Goal: Task Accomplishment & Management: Complete application form

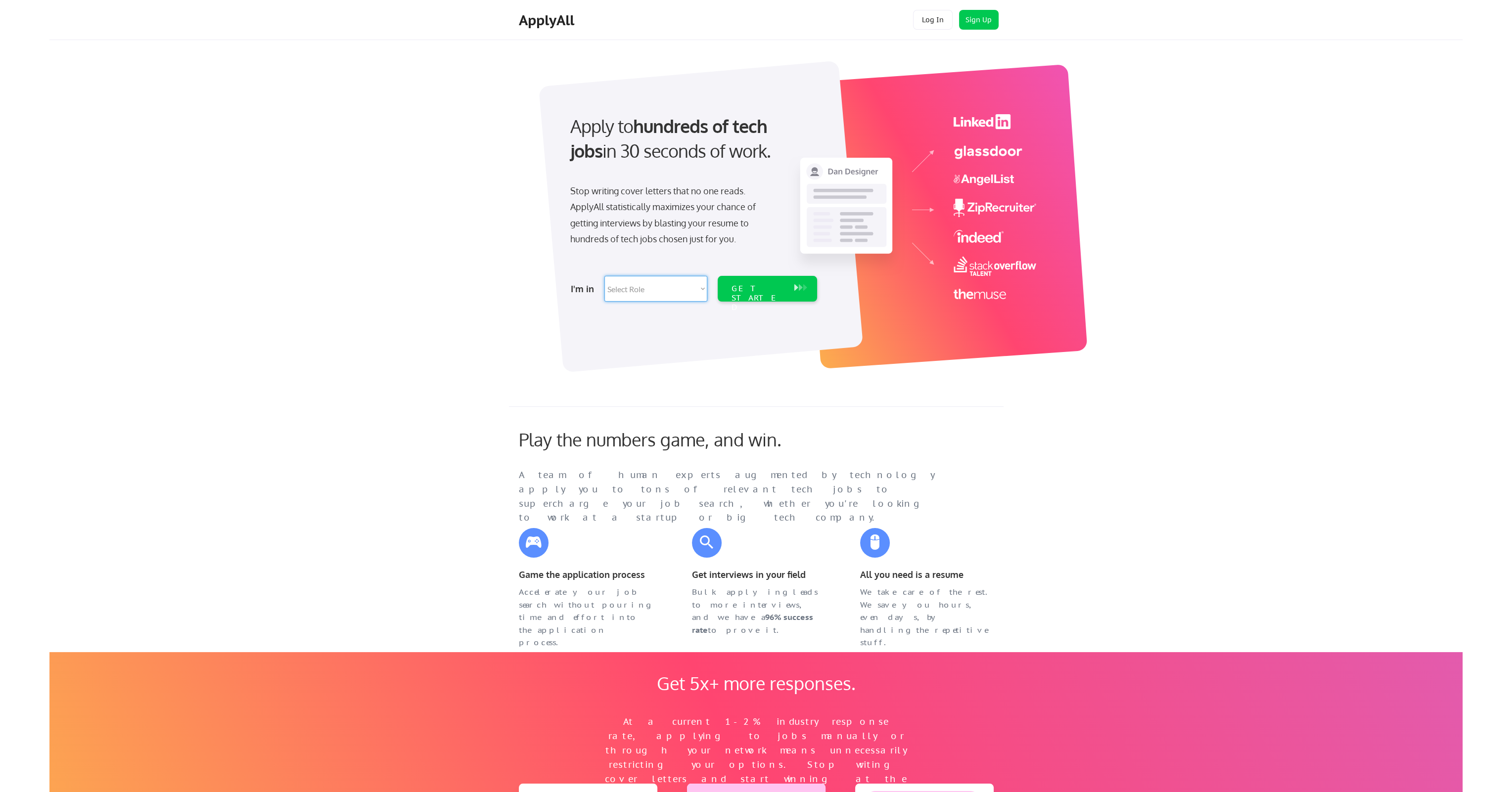
click at [681, 295] on select "Select Role Software Engineering Product Management Customer Success Sales UI/U…" at bounding box center [656, 289] width 103 height 26
select select ""data_science___analytics""
click at [605, 276] on select "Select Role Software Engineering Product Management Customer Success Sales UI/U…" at bounding box center [656, 289] width 103 height 26
select select ""data_science___analytics""
click at [748, 281] on div "GET STARTED" at bounding box center [758, 289] width 63 height 26
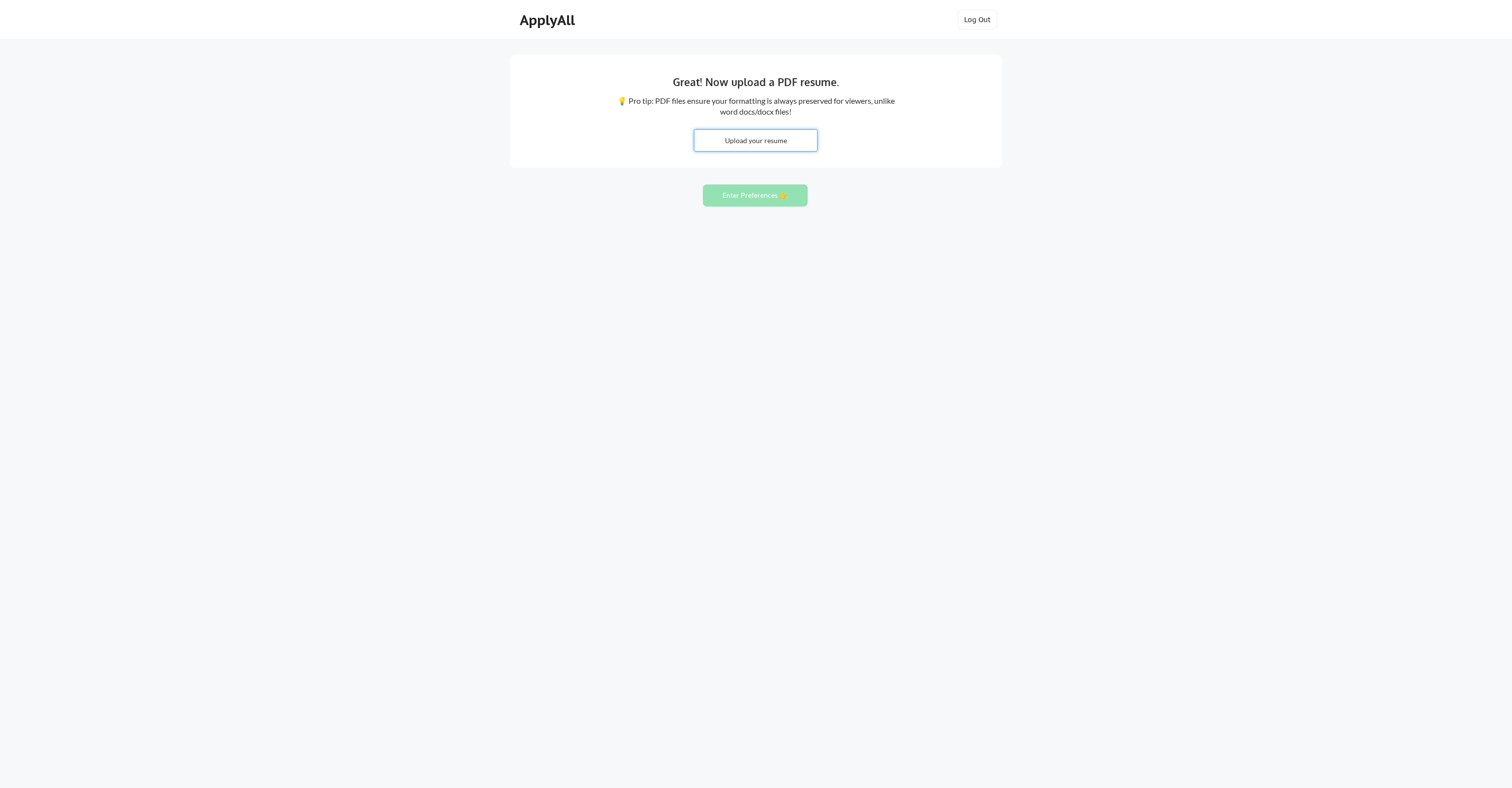
click at [761, 142] on input "file" at bounding box center [755, 140] width 123 height 21
type input "C:\fakepath\Joseph Royes - Resume 2025.pdf"
click at [746, 192] on button "Enter Preferences 👉" at bounding box center [755, 195] width 105 height 22
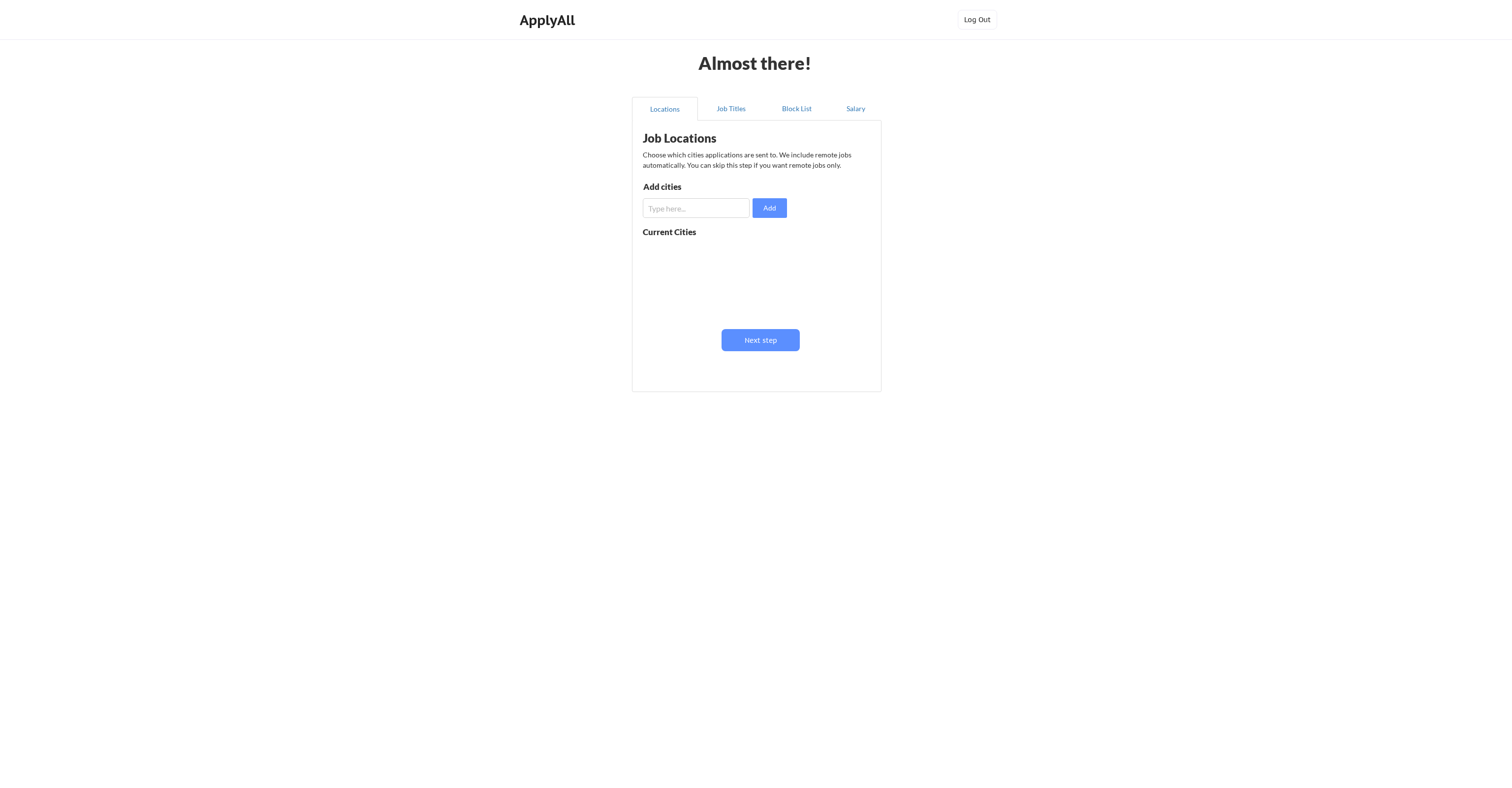
click at [716, 206] on input "input" at bounding box center [696, 208] width 107 height 20
click at [766, 197] on div "Add cities Add" at bounding box center [716, 200] width 147 height 35
click at [768, 211] on button "Add" at bounding box center [770, 208] width 35 height 20
click at [699, 209] on input "input" at bounding box center [696, 208] width 107 height 20
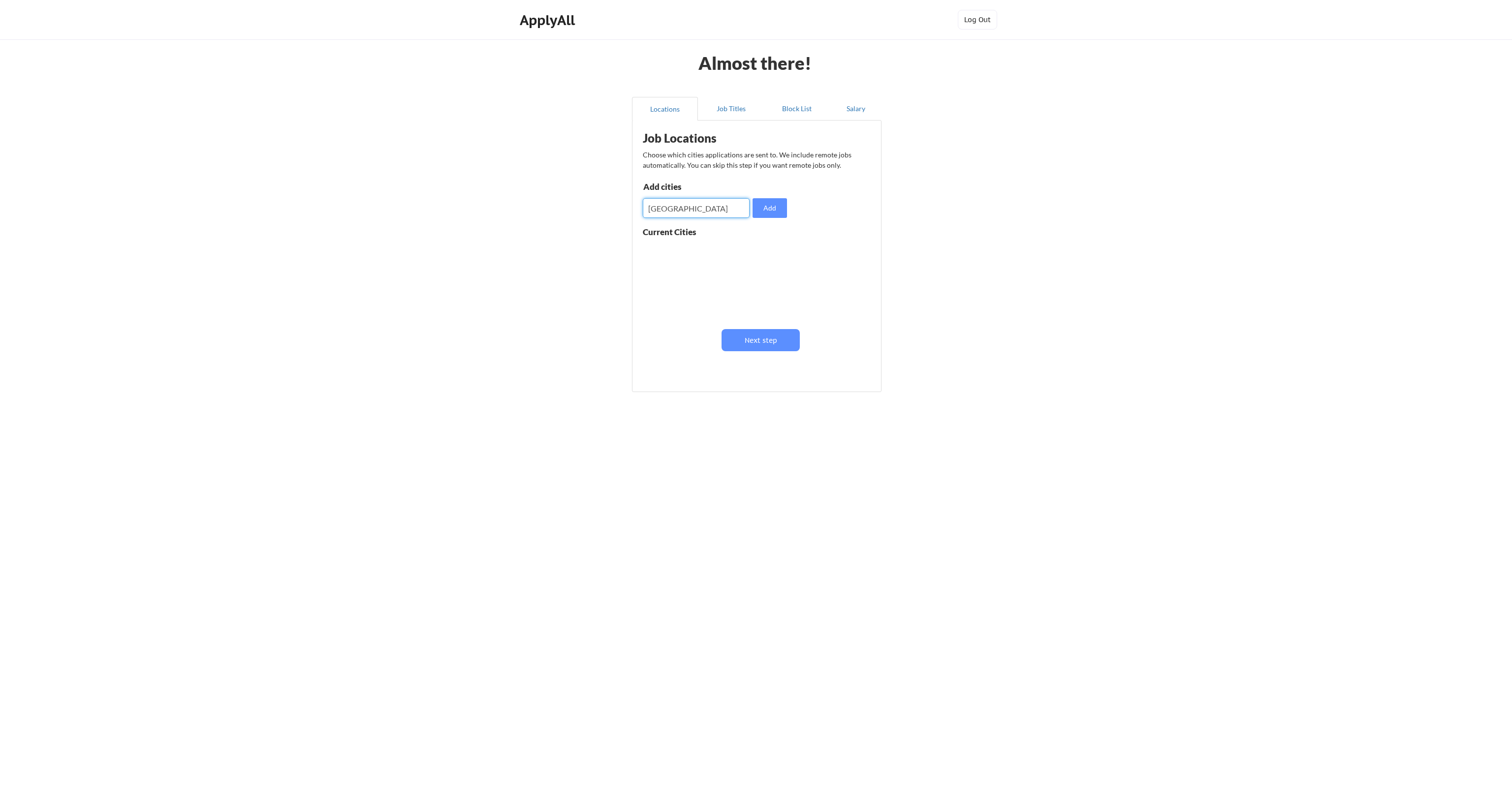
click at [690, 209] on input "input" at bounding box center [696, 208] width 107 height 20
drag, startPoint x: 743, startPoint y: 213, endPoint x: 756, endPoint y: 214, distance: 13.0
click at [744, 213] on input "input" at bounding box center [696, 208] width 107 height 20
type input "kingston"
click at [756, 213] on button "Add" at bounding box center [770, 208] width 35 height 20
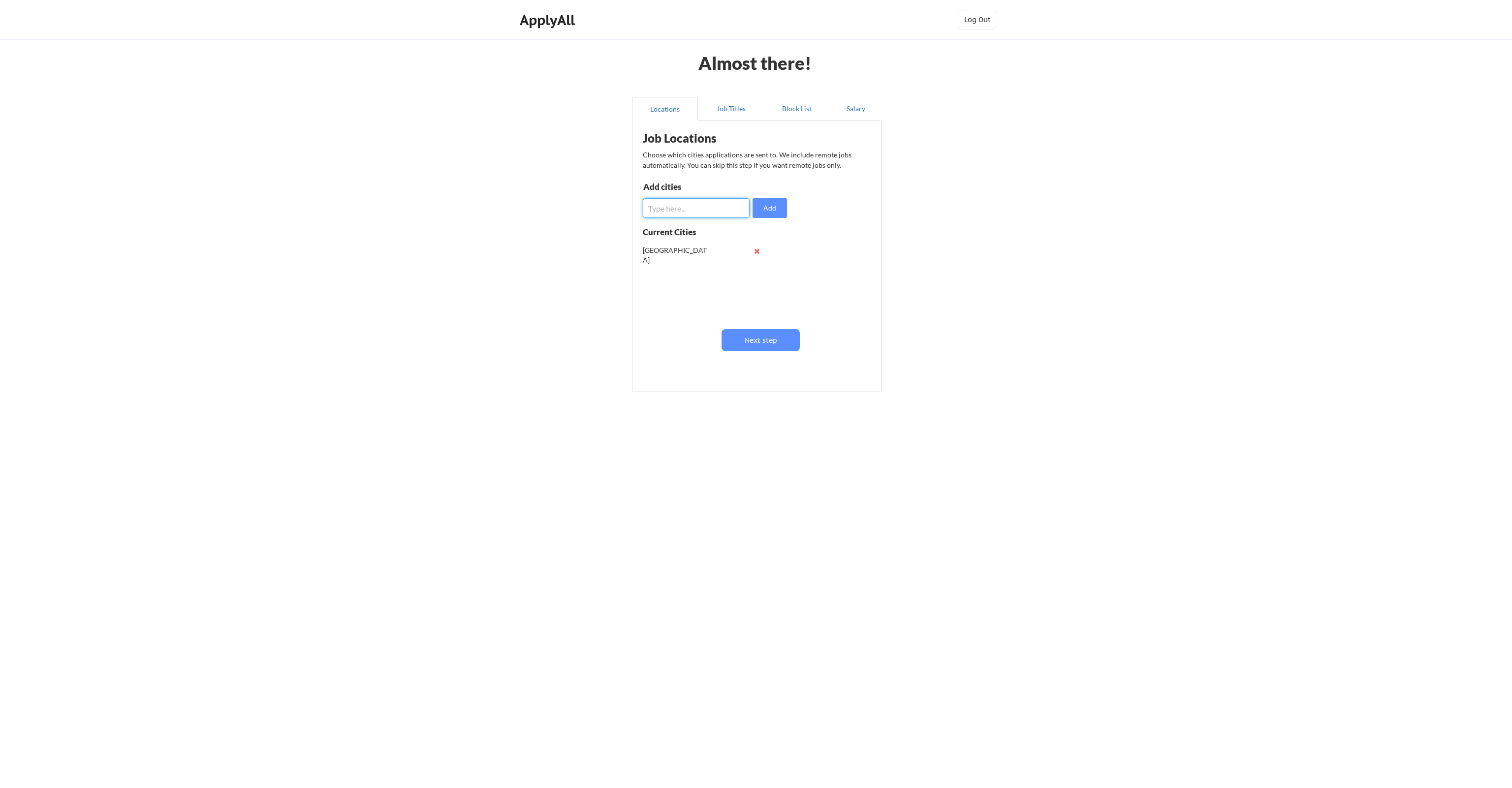
click at [669, 215] on input "input" at bounding box center [696, 208] width 107 height 20
type input "flo"
click at [663, 207] on input "input" at bounding box center [696, 208] width 107 height 20
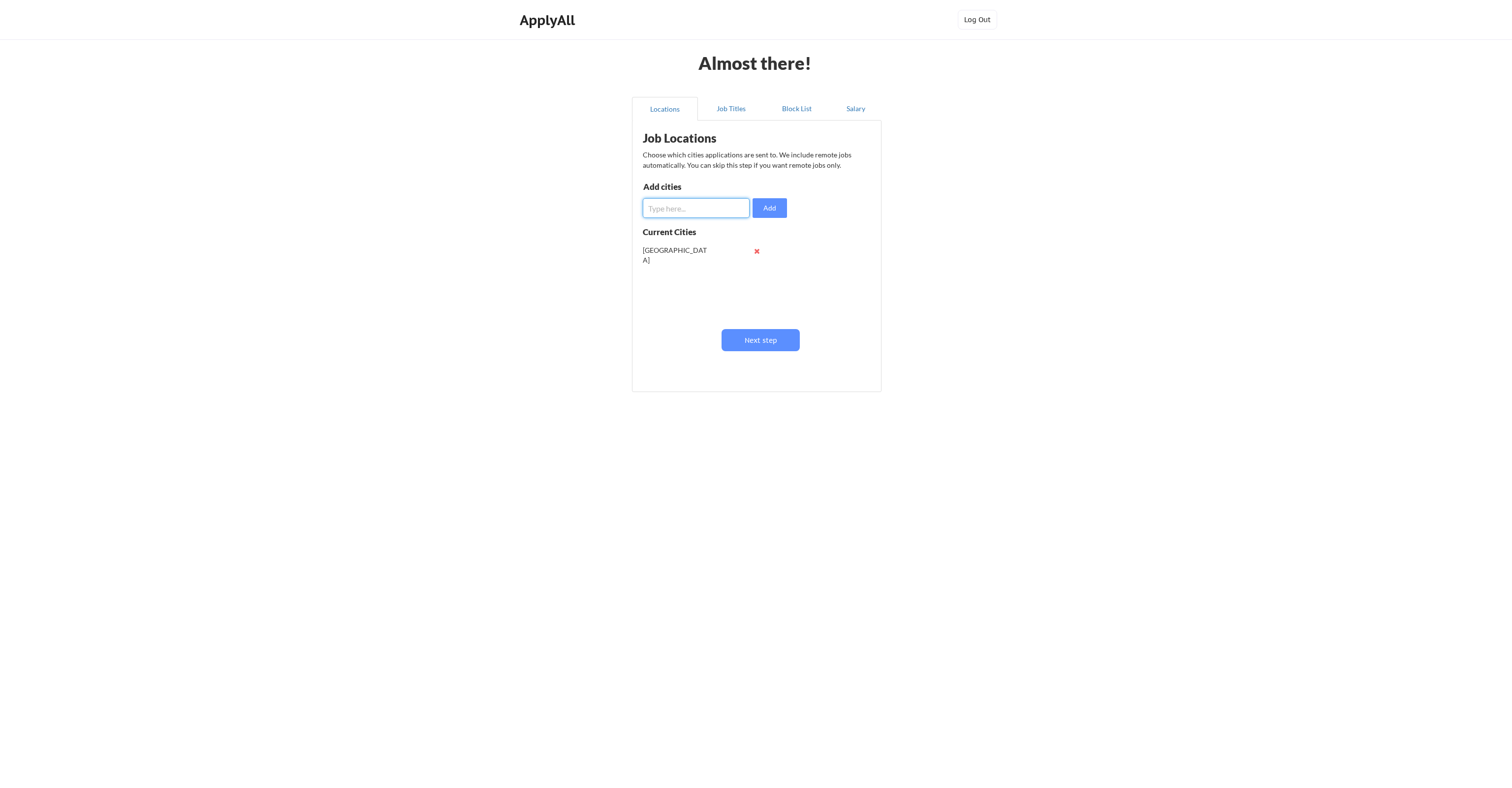
type input ","
type input "miami"
click at [779, 209] on button "Add" at bounding box center [770, 208] width 35 height 20
click at [757, 270] on button at bounding box center [757, 270] width 8 height 8
click at [687, 249] on div "kingston" at bounding box center [675, 255] width 65 height 19
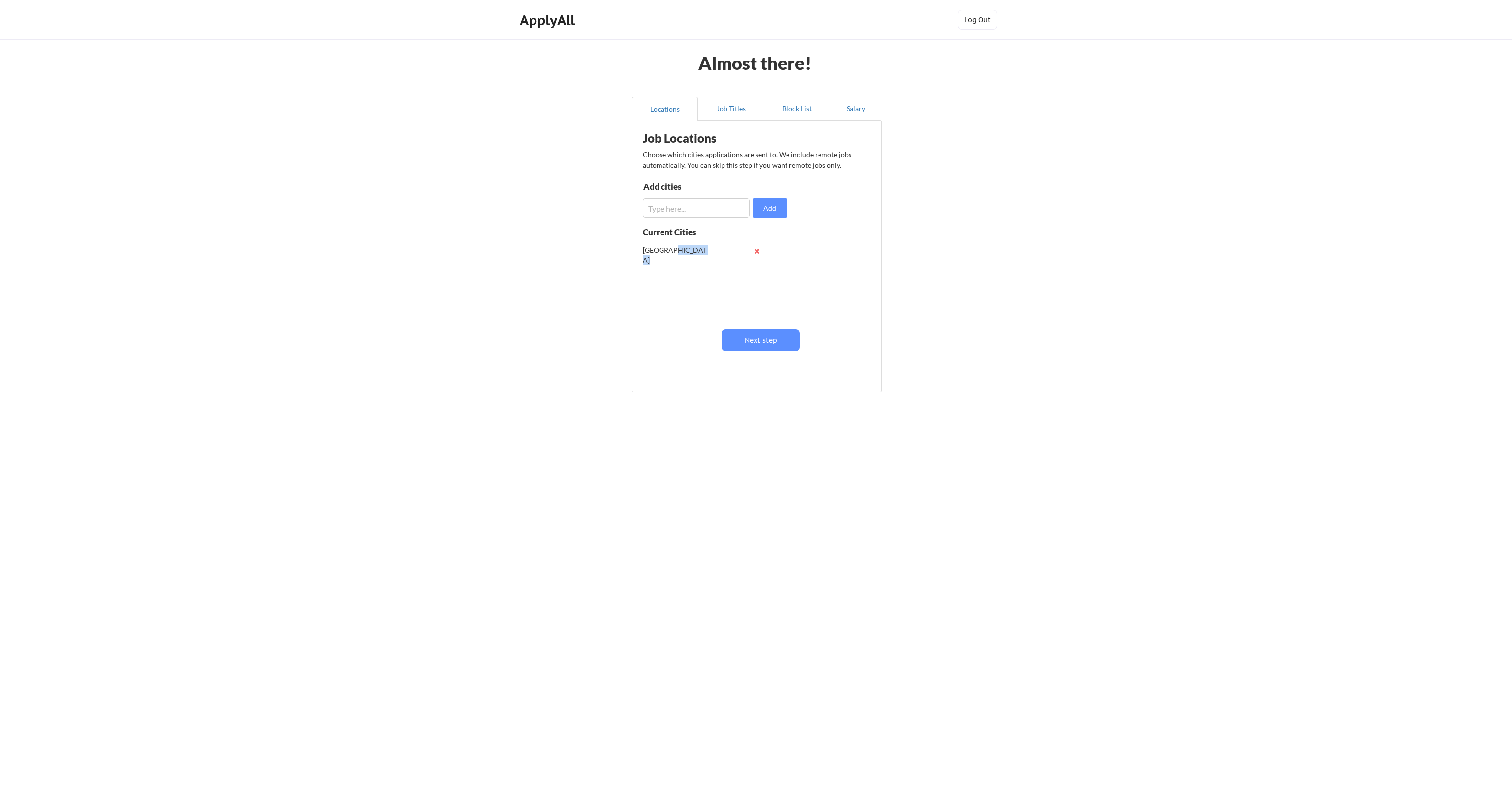
click at [687, 249] on div "kingston" at bounding box center [675, 255] width 65 height 19
click at [754, 253] on button at bounding box center [757, 251] width 8 height 8
click at [748, 107] on button "Job Titles" at bounding box center [731, 109] width 66 height 23
click at [791, 107] on button "Block List" at bounding box center [797, 109] width 66 height 23
click at [844, 113] on button "Salary" at bounding box center [856, 109] width 52 height 23
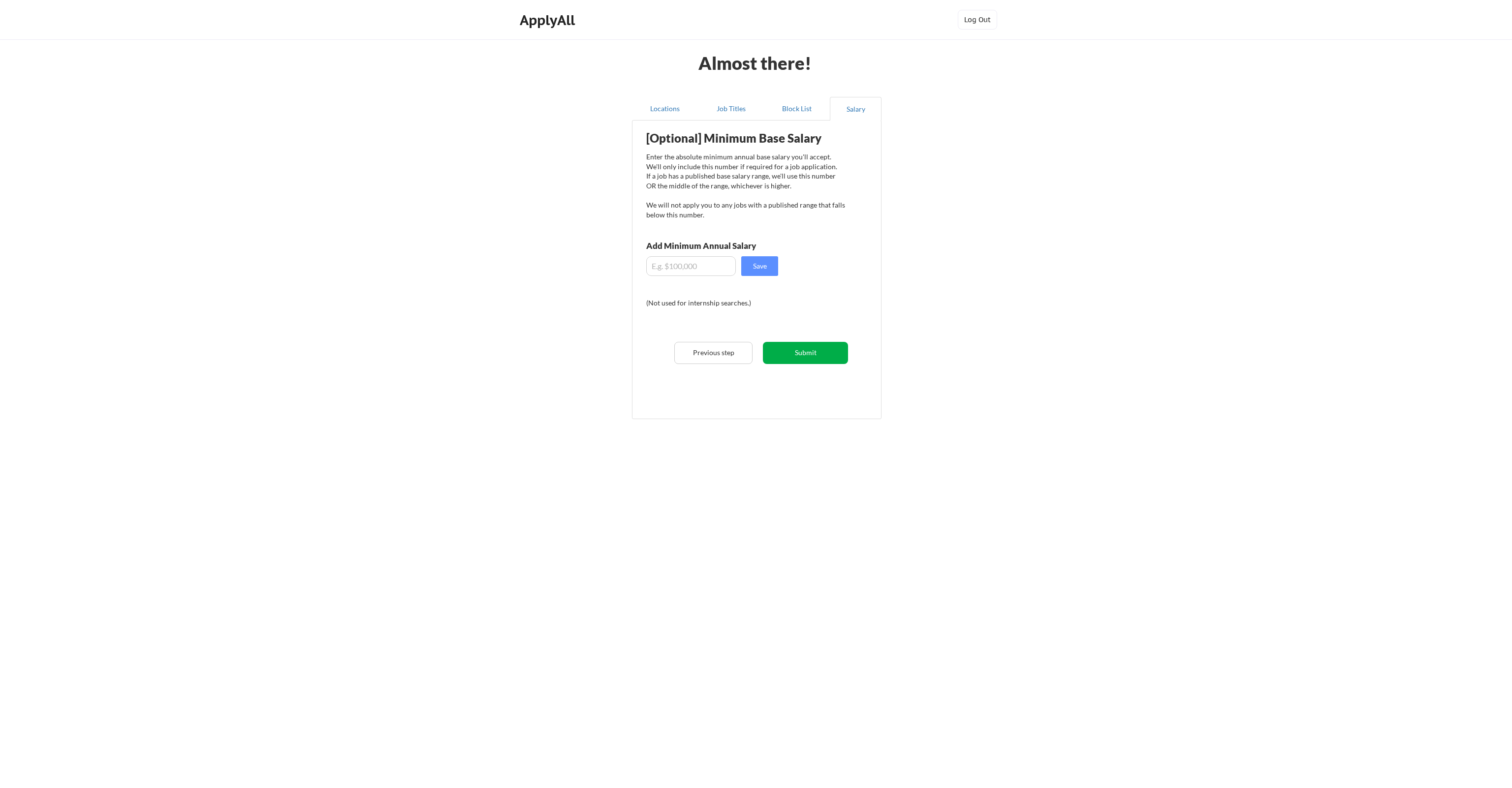
click at [808, 357] on button "Submit" at bounding box center [805, 353] width 85 height 22
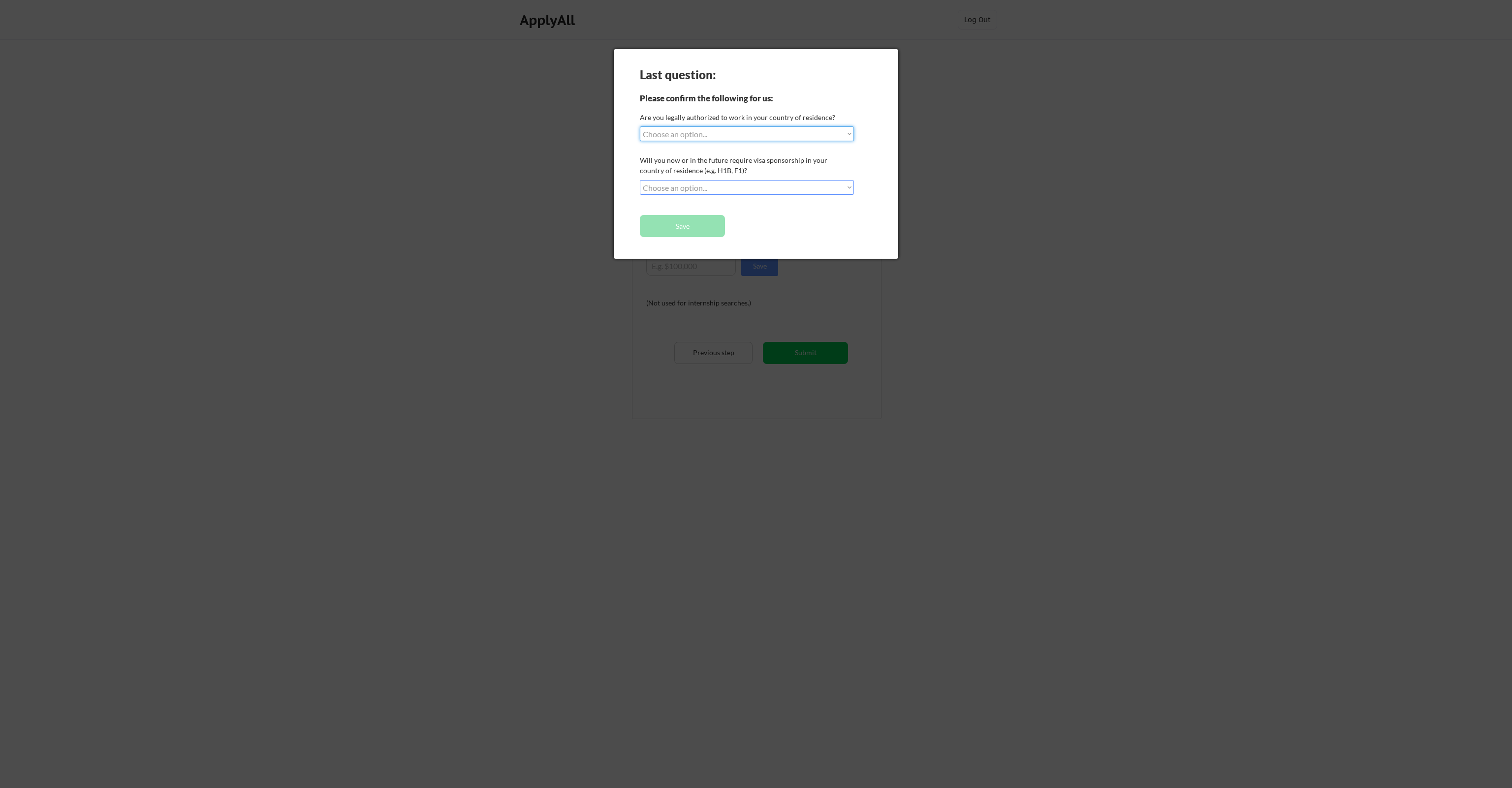
click at [846, 133] on select "Choose an option... Yes, I am a US Citizen Yes, I am a Canadian Citizen Yes, I …" at bounding box center [747, 134] width 214 height 15
select select ""no__i_am_not__yet__authorized""
click at [640, 127] on select "Choose an option... Yes, I am a US Citizen Yes, I am a Canadian Citizen Yes, I …" at bounding box center [747, 134] width 214 height 15
click at [823, 189] on select "Choose an option... No, I will not need sponsorship Yes, I will need sponsorship" at bounding box center [747, 187] width 214 height 15
select select ""yes__i_will_need_sponsorship""
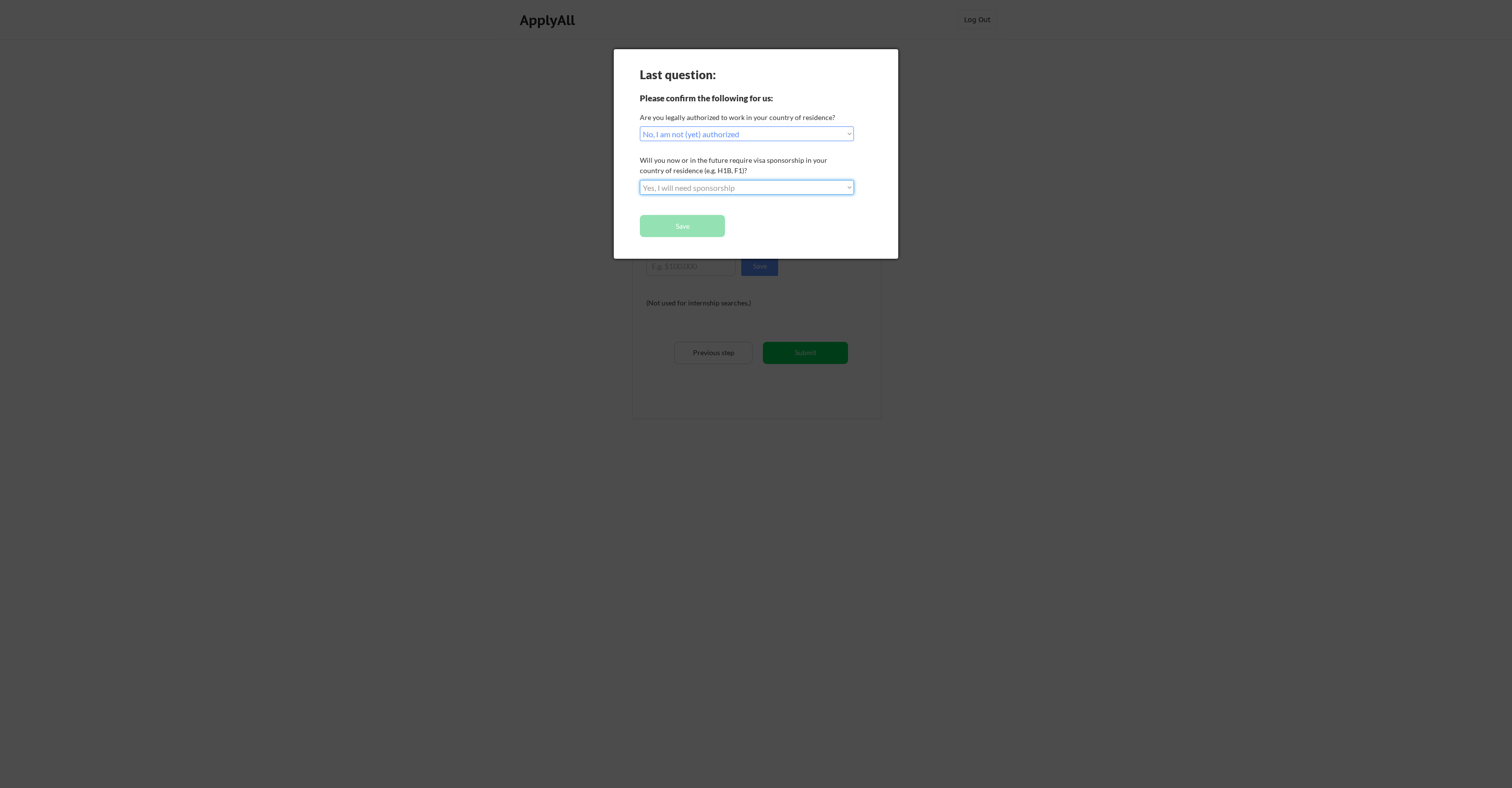
click at [640, 180] on select "Choose an option... No, I will not need sponsorship Yes, I will need sponsorship" at bounding box center [747, 187] width 214 height 15
click at [683, 221] on button "Save" at bounding box center [682, 226] width 85 height 22
